Goal: Transaction & Acquisition: Purchase product/service

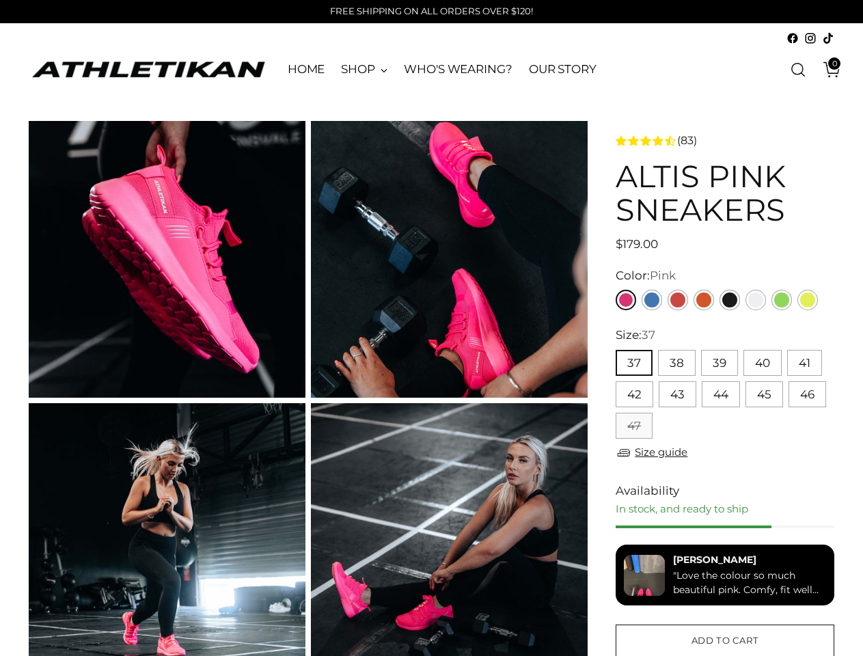
click at [633, 363] on button "37" at bounding box center [634, 363] width 37 height 26
click at [676, 363] on button "38" at bounding box center [677, 363] width 38 height 26
click at [719, 363] on button "39" at bounding box center [719, 363] width 37 height 26
click at [762, 363] on button "40" at bounding box center [763, 363] width 38 height 26
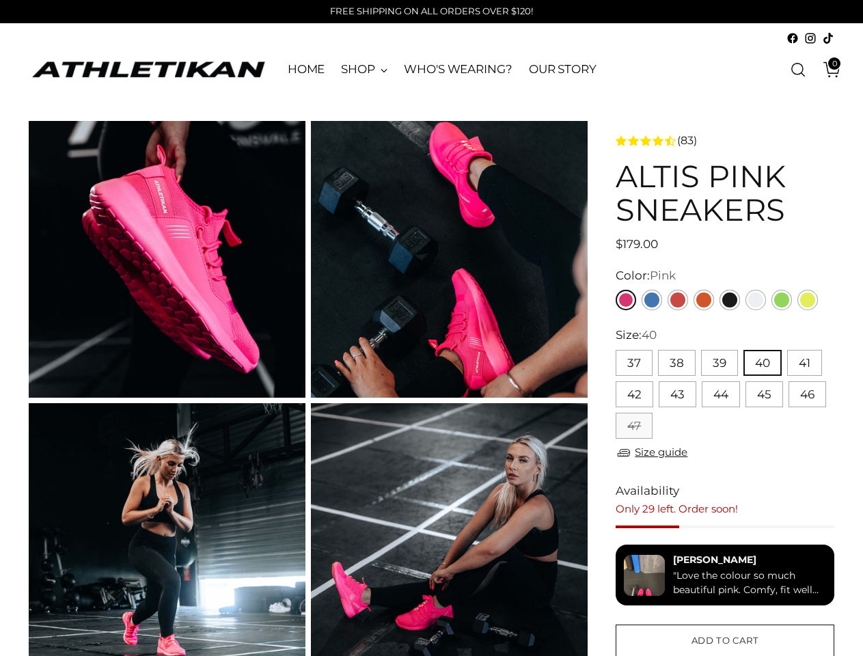
click at [804, 363] on button "41" at bounding box center [804, 363] width 35 height 26
click at [634, 394] on button "42" at bounding box center [635, 394] width 38 height 26
click at [677, 394] on button "43" at bounding box center [678, 394] width 38 height 26
